Goal: Contribute content: Add original content to the website for others to see

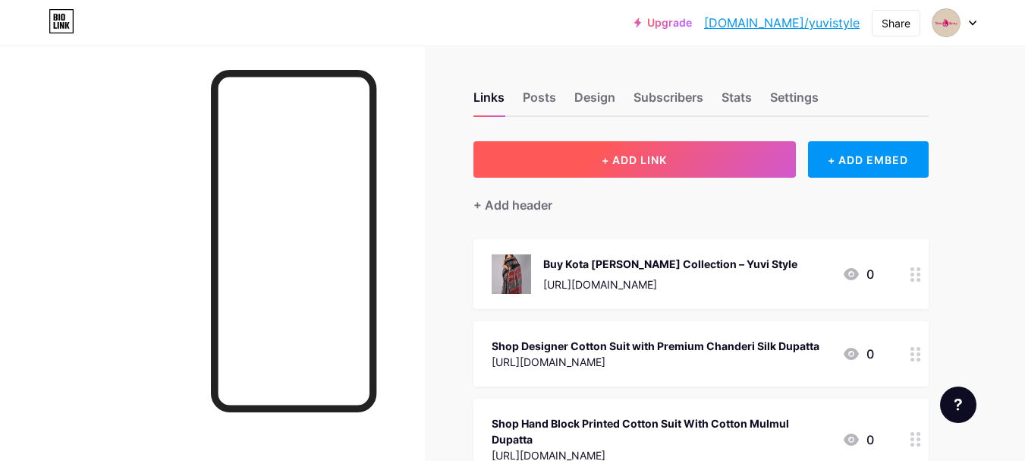
click at [625, 165] on span "+ ADD LINK" at bounding box center [634, 159] width 65 height 13
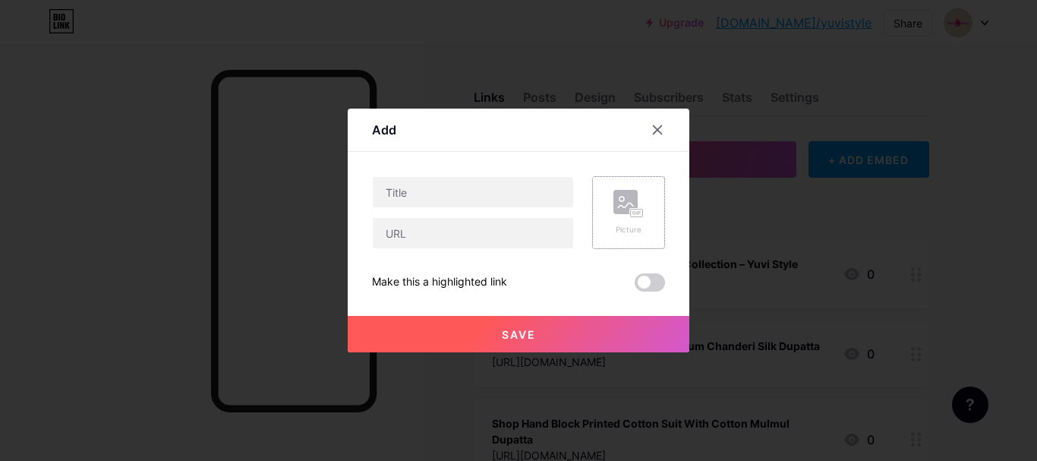
click at [628, 219] on div "Picture" at bounding box center [628, 213] width 30 height 46
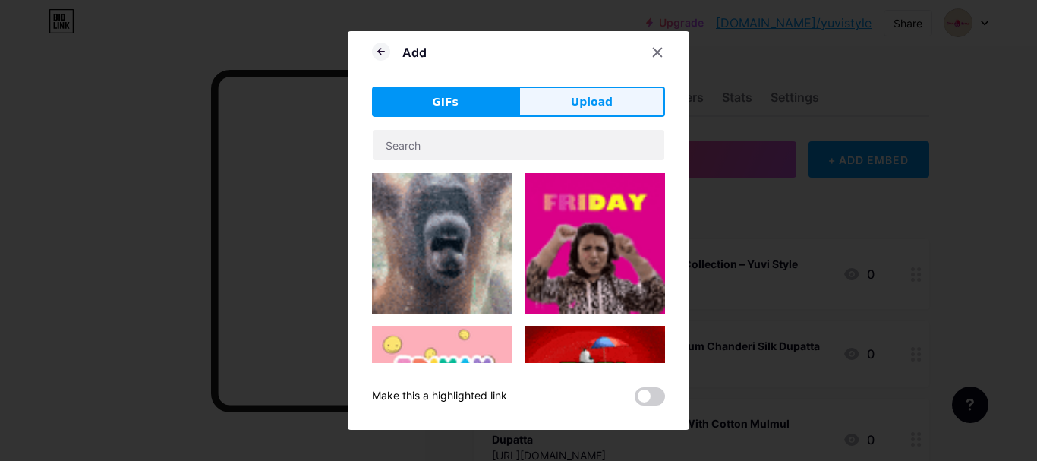
click at [607, 102] on span "Upload" at bounding box center [592, 102] width 42 height 16
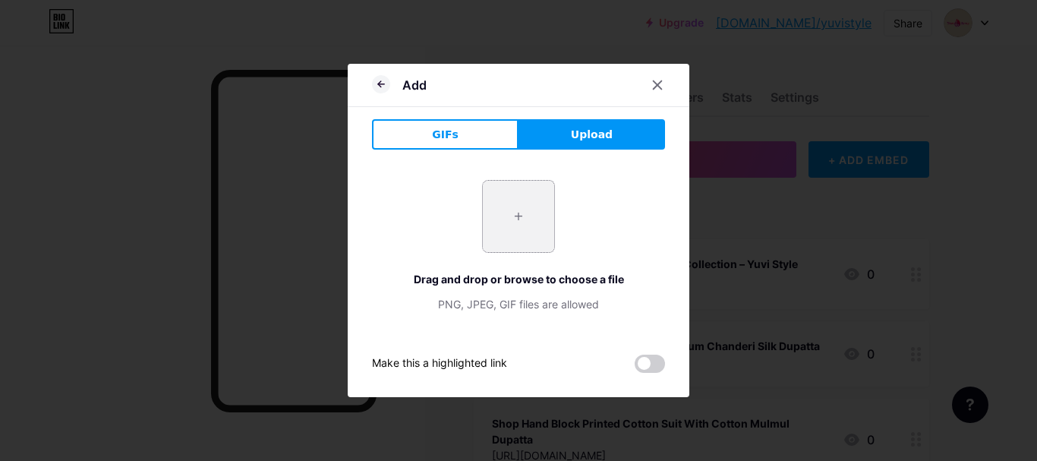
click at [499, 228] on input "file" at bounding box center [518, 216] width 71 height 71
type input "C:\fakepath\bararasi-silk-katan-broket-kimkhab-suits.jpg"
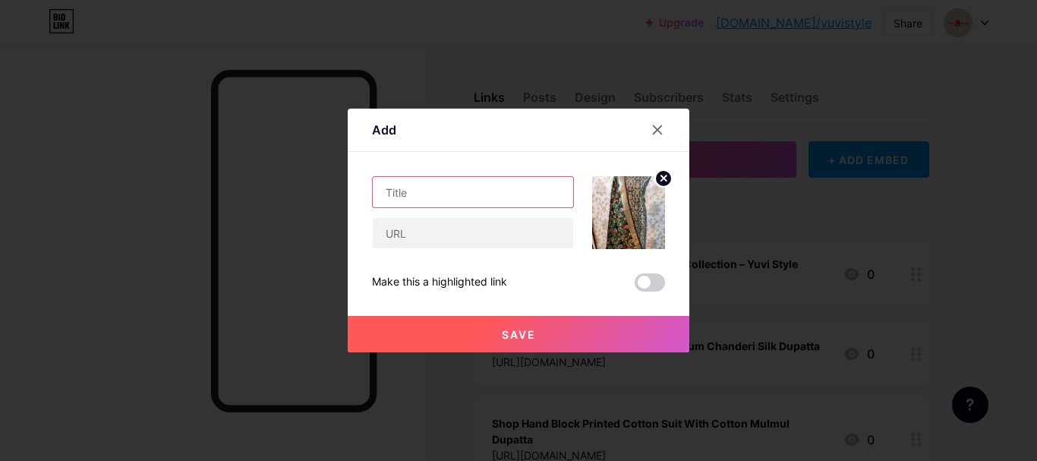
click at [442, 196] on input "text" at bounding box center [473, 192] width 200 height 30
paste input "Banarasi Silk Katan Broket & [PERSON_NAME] Suits"
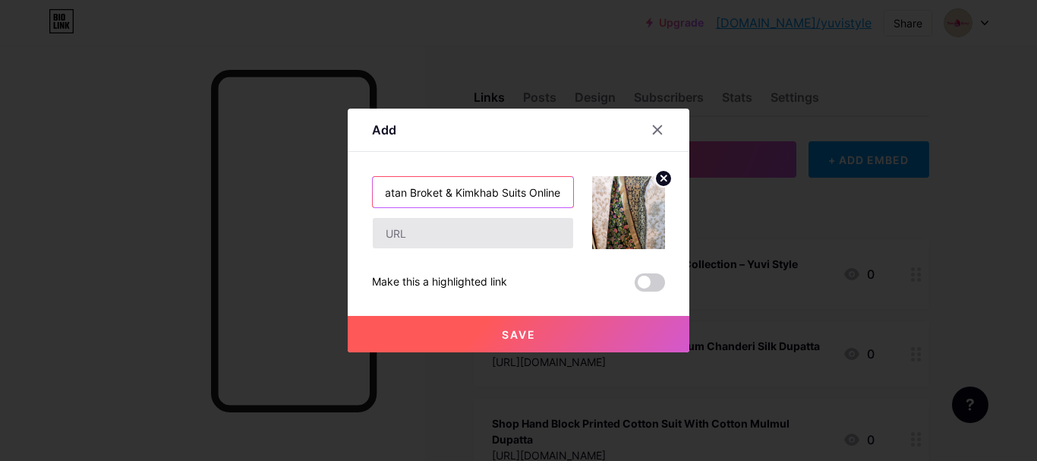
type input "Banarasi Silk Katan Broket & Kimkhab Suits Online"
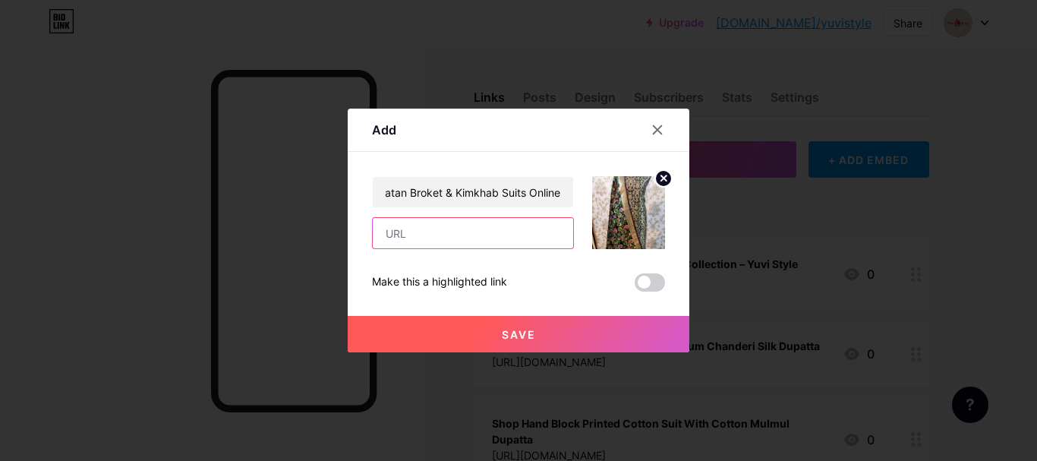
click at [468, 229] on input "text" at bounding box center [473, 233] width 200 height 30
paste input "[URL][DOMAIN_NAME]"
type input "[URL][DOMAIN_NAME]"
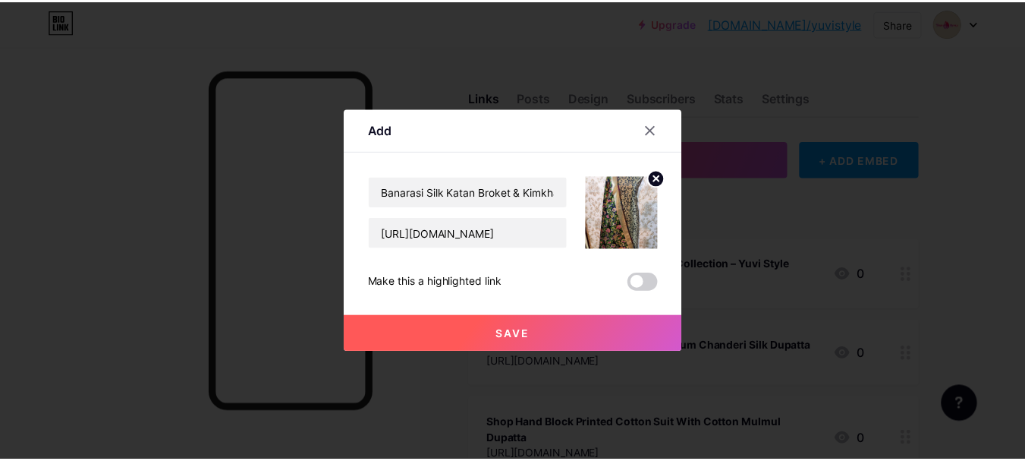
scroll to position [0, 0]
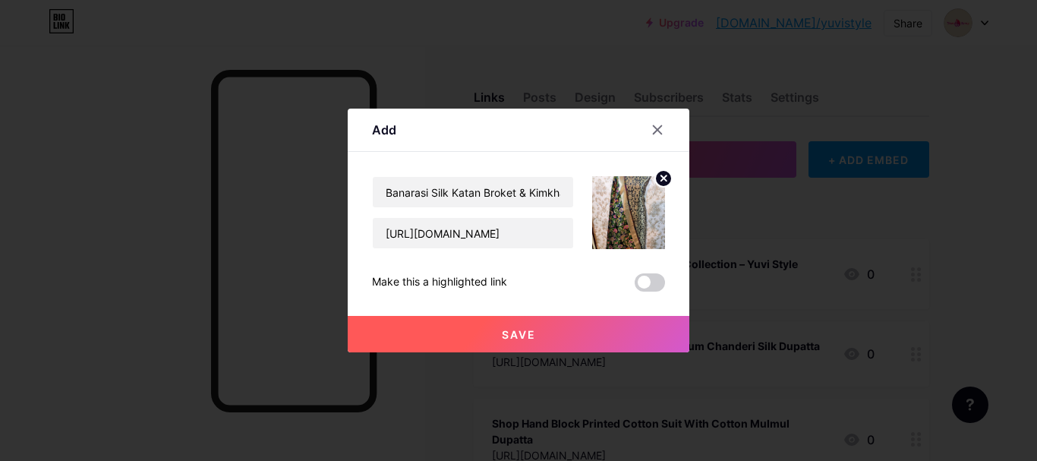
click at [546, 339] on button "Save" at bounding box center [519, 334] width 342 height 36
